Goal: Find contact information: Find contact information

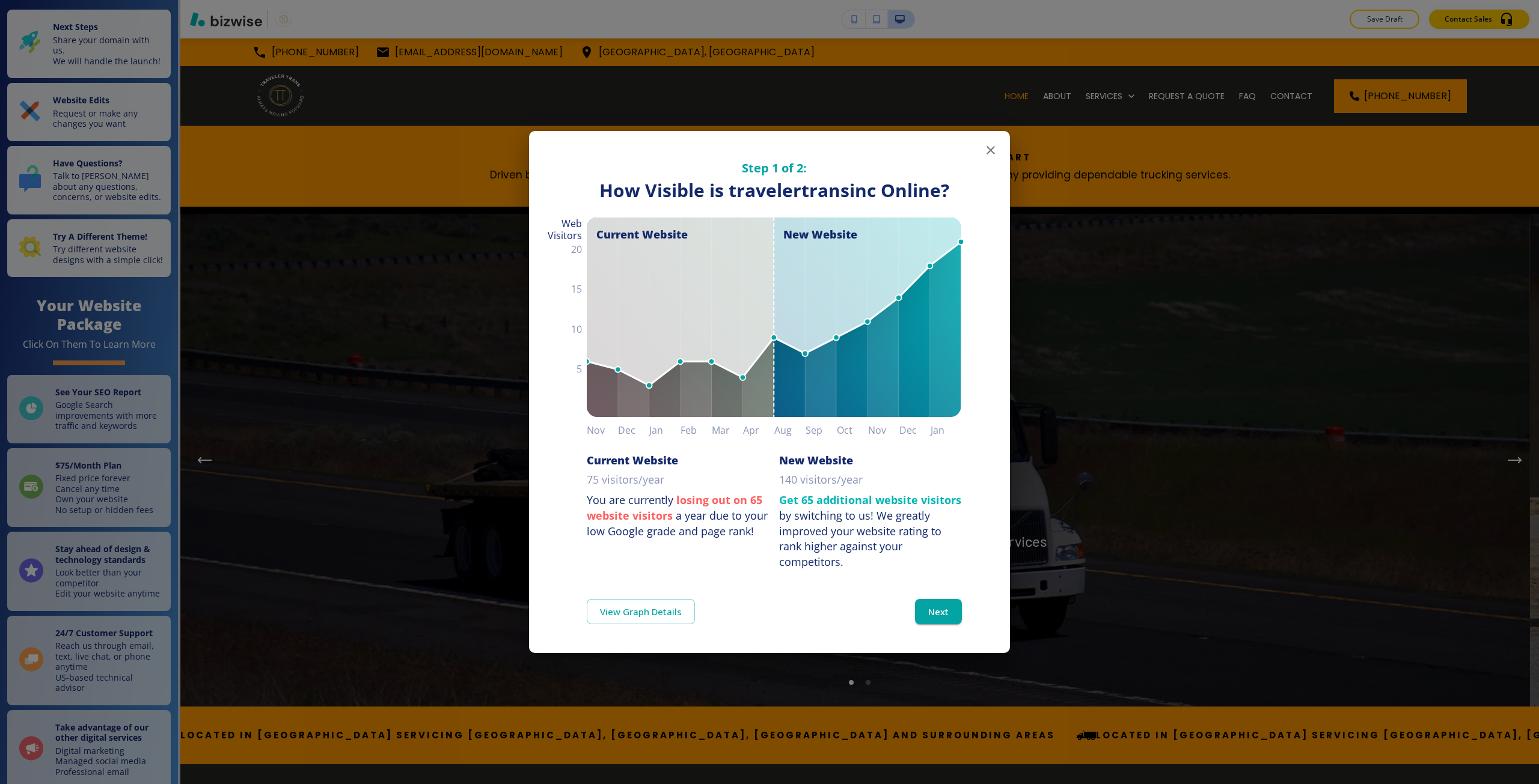
click at [461, 347] on div "Step 1 of 2: How Visible are You Online? How Visible is travelertransinc Online…" at bounding box center [770, 392] width 1539 height 784
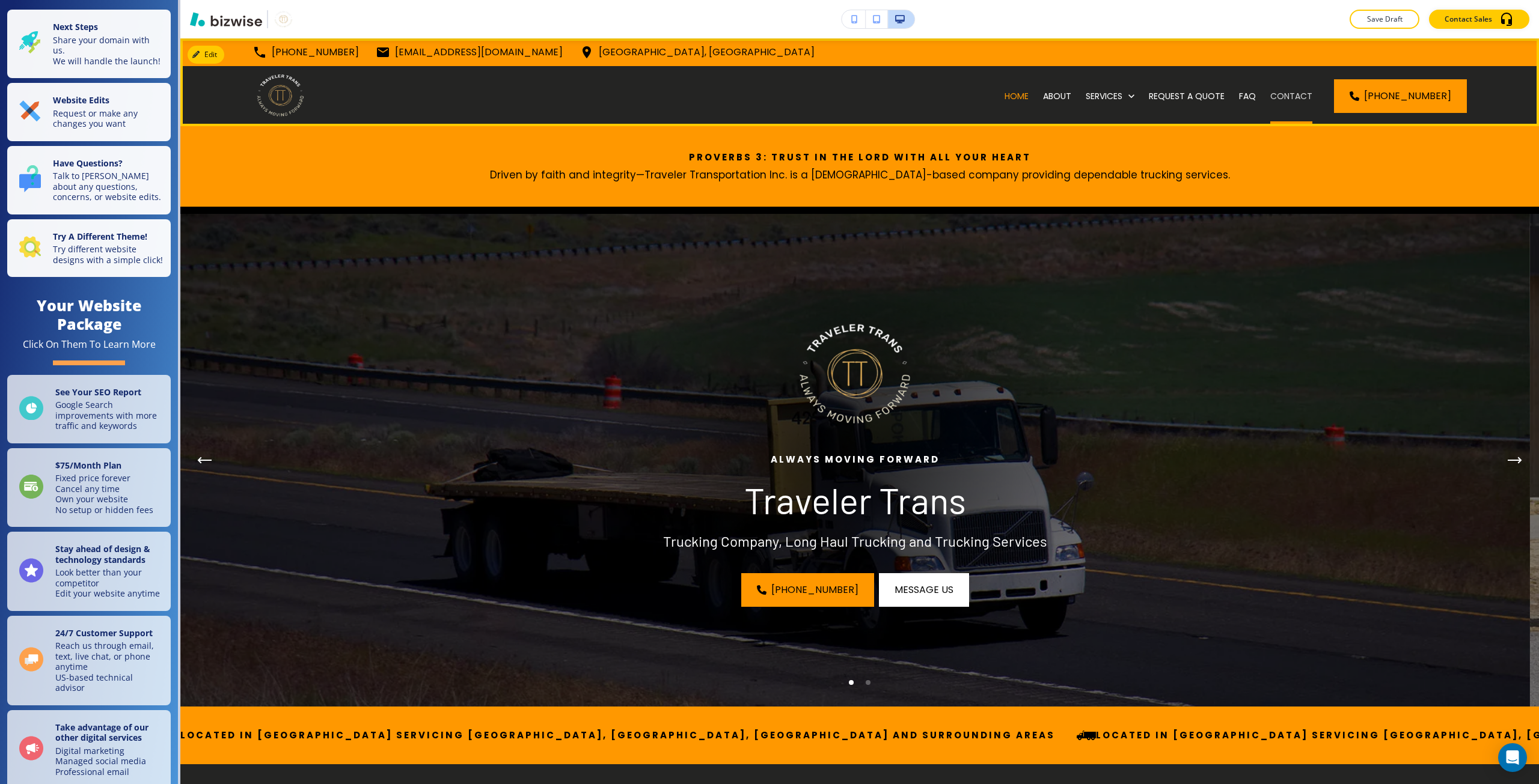
click at [1300, 95] on p "CONTACT" at bounding box center [1291, 96] width 42 height 12
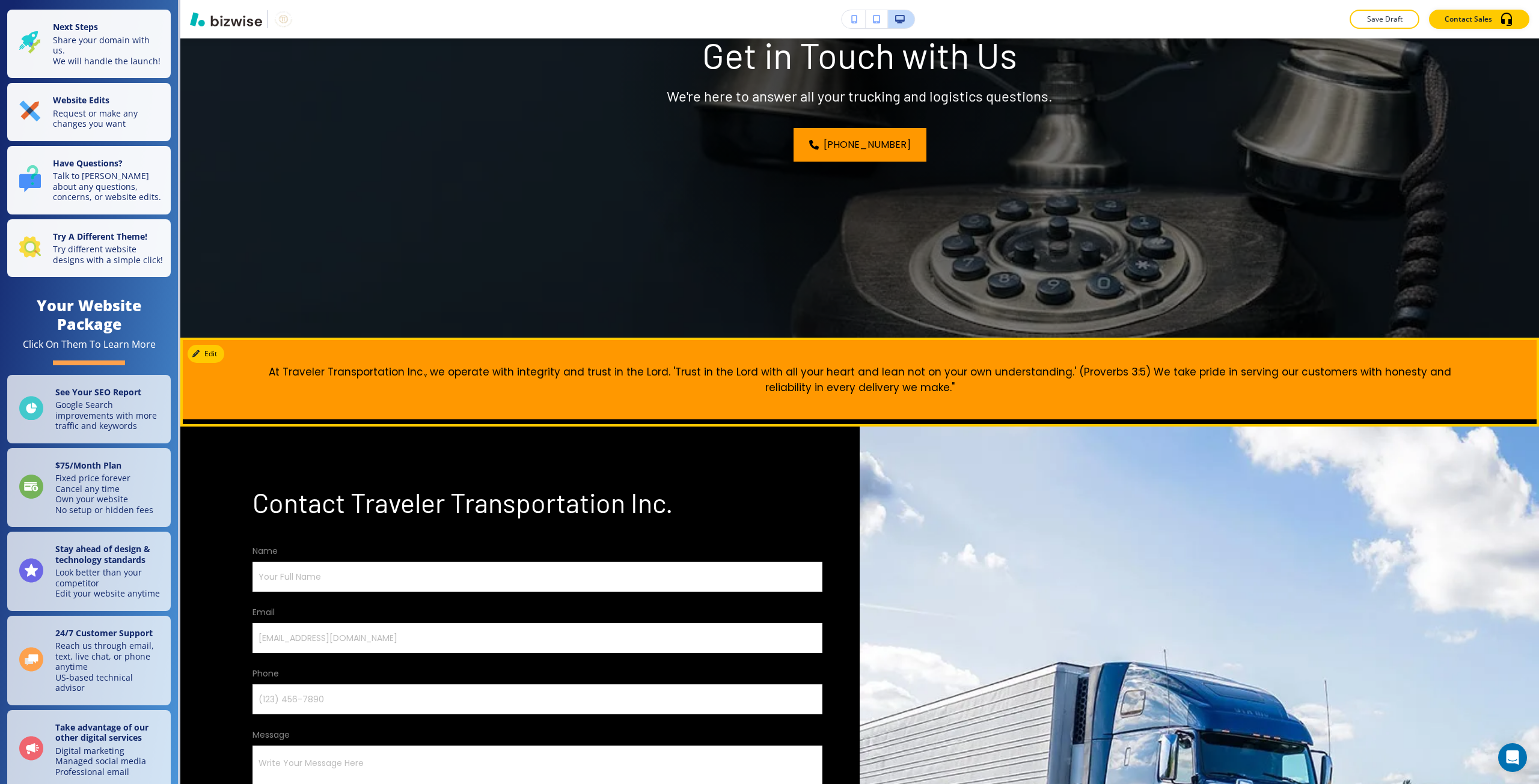
scroll to position [181, 0]
